Goal: Task Accomplishment & Management: Complete application form

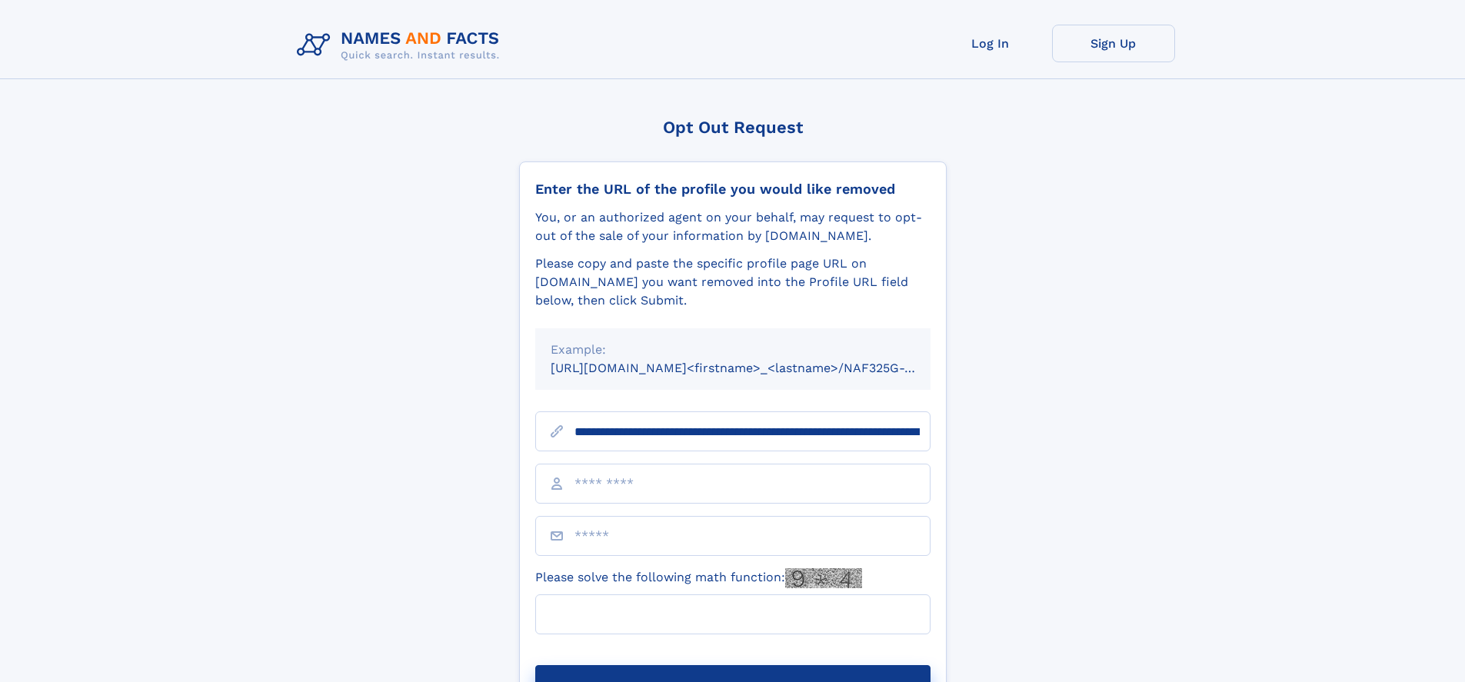
scroll to position [0, 164]
type input "**********"
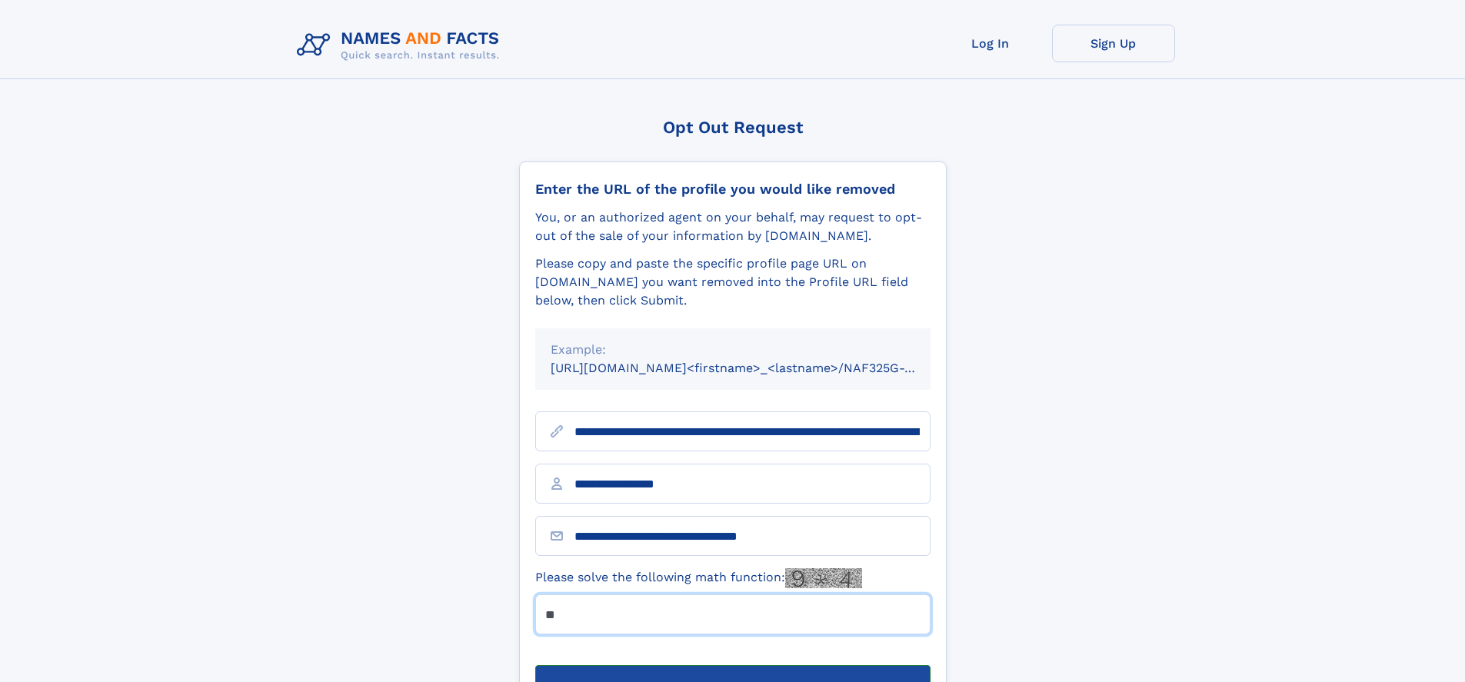
type input "**"
click at [732, 665] on button "Submit Opt Out Request" at bounding box center [732, 689] width 395 height 49
